Goal: Task Accomplishment & Management: Manage account settings

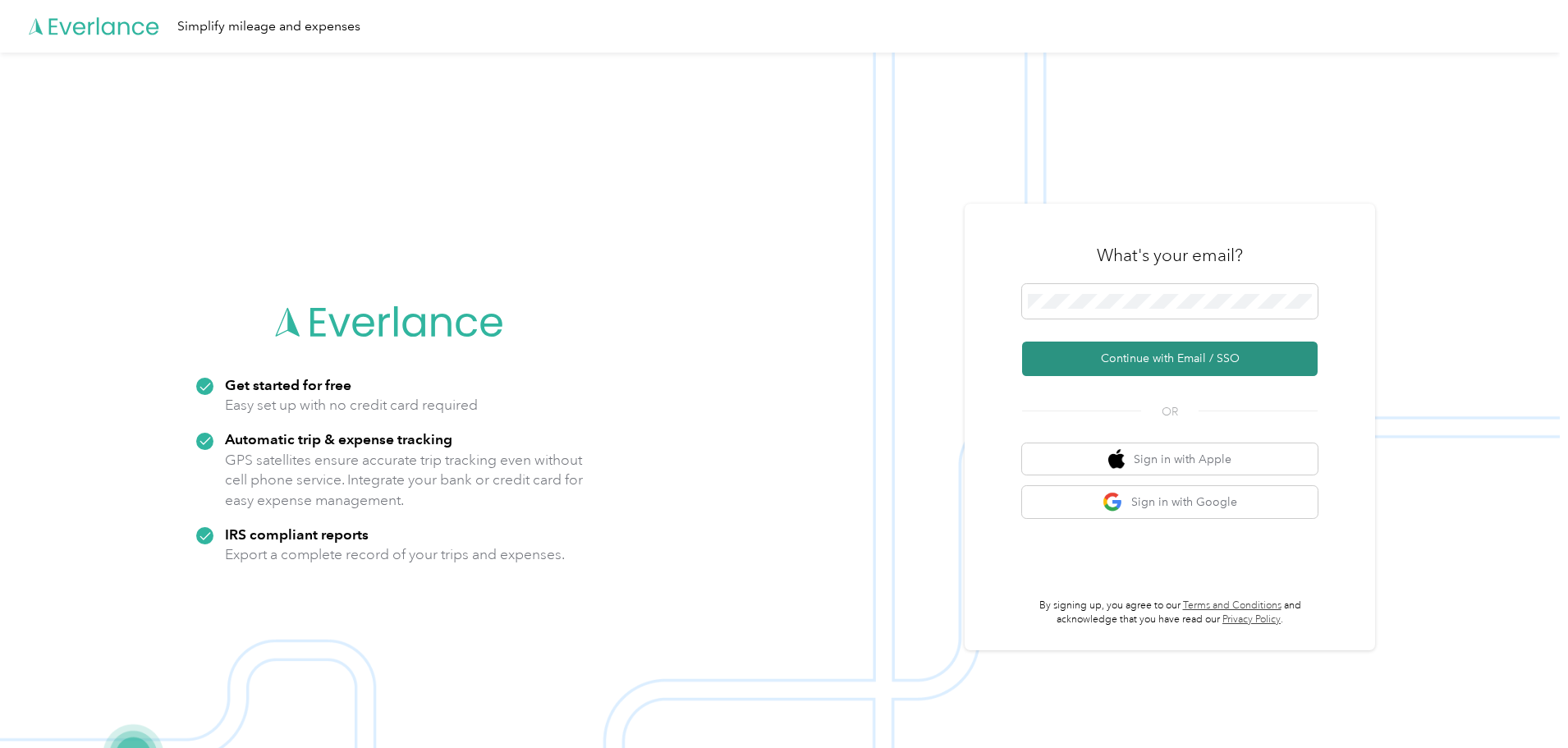
click at [1094, 357] on button "Continue with Email / SSO" at bounding box center [1169, 359] width 295 height 34
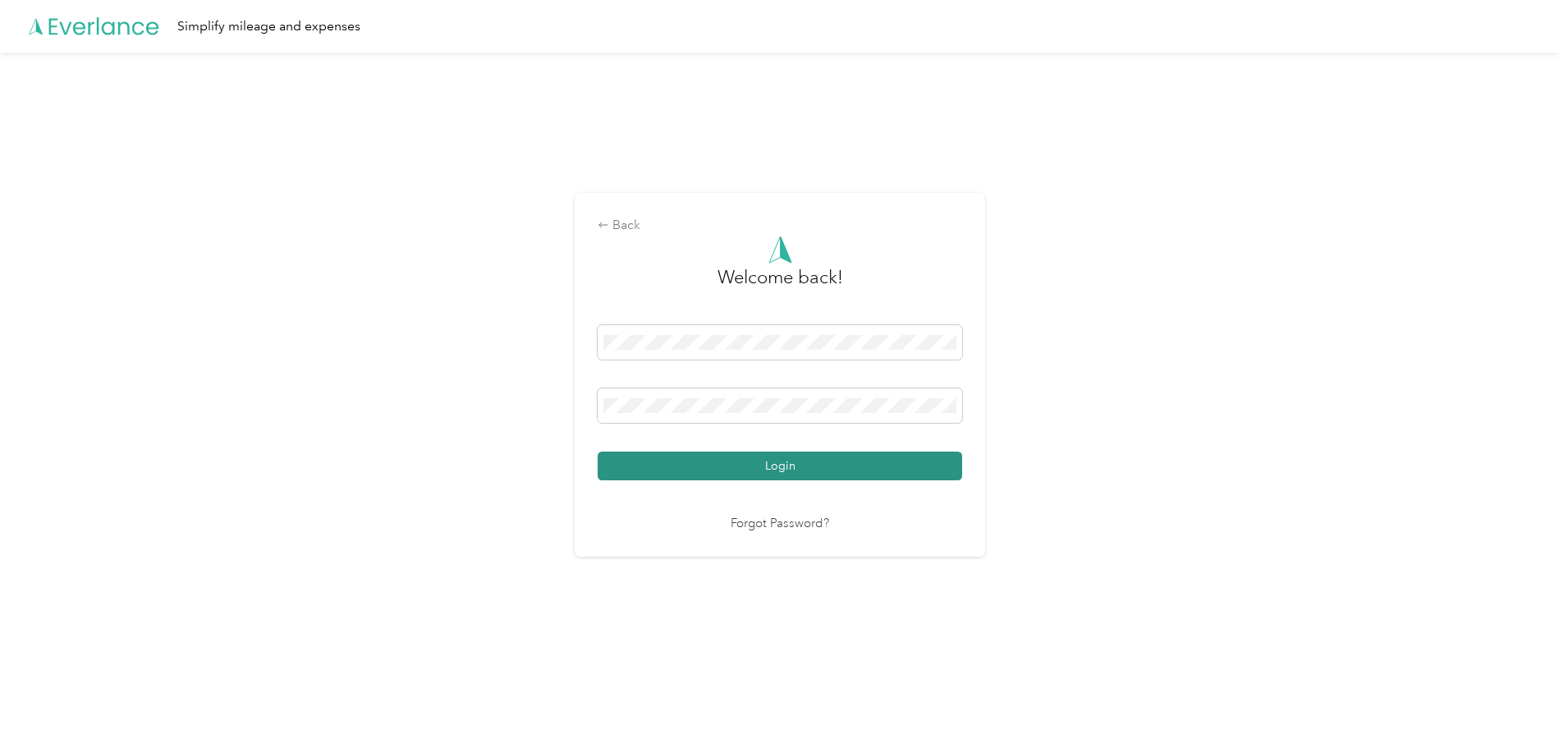
click at [750, 464] on button "Login" at bounding box center [780, 466] width 364 height 29
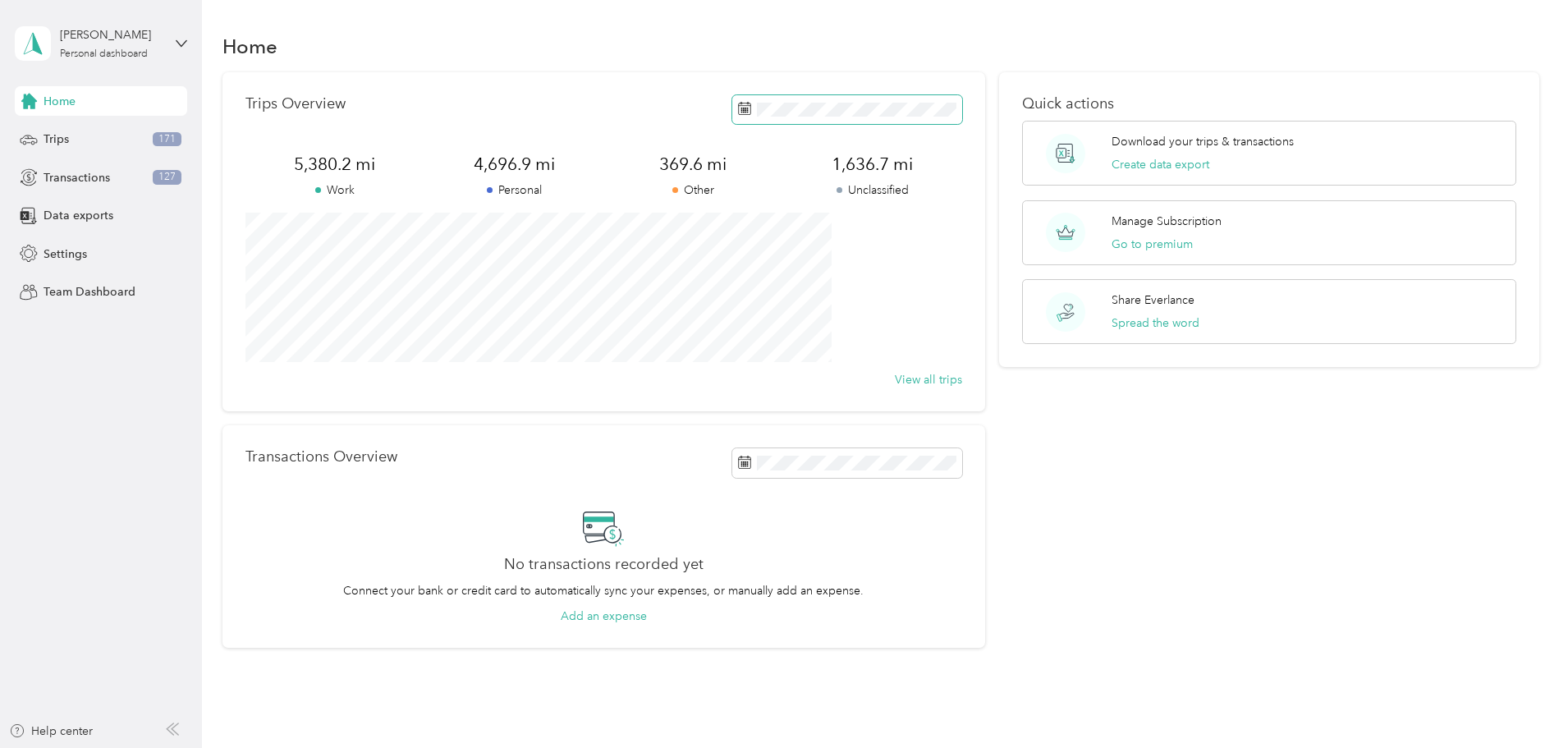
click at [738, 110] on g at bounding box center [744, 109] width 13 height 13
click at [956, 381] on button "Last year" at bounding box center [942, 380] width 101 height 29
click at [1120, 165] on button "Create data export" at bounding box center [1161, 164] width 98 height 17
click at [895, 383] on button "View all trips" at bounding box center [928, 379] width 67 height 17
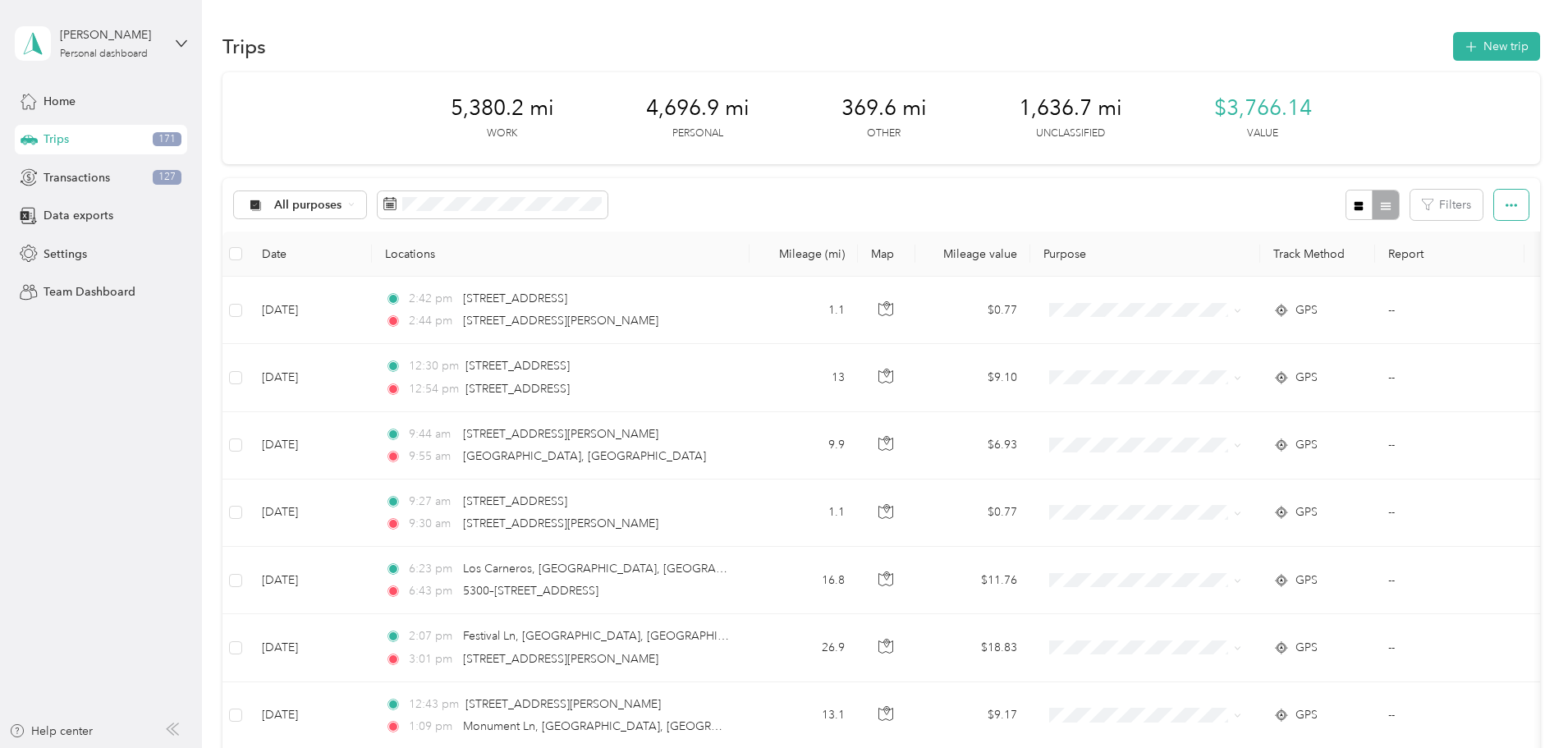
click at [1506, 207] on icon "button" at bounding box center [1511, 205] width 12 height 12
click at [1410, 207] on button "Filters" at bounding box center [1446, 205] width 72 height 31
click at [1345, 207] on div at bounding box center [1371, 205] width 53 height 31
click at [1345, 207] on div at bounding box center [1371, 205] width 53 height 31
click at [1146, 194] on div "All purposes Filters" at bounding box center [881, 204] width 1318 height 53
